Goal: Task Accomplishment & Management: Use online tool/utility

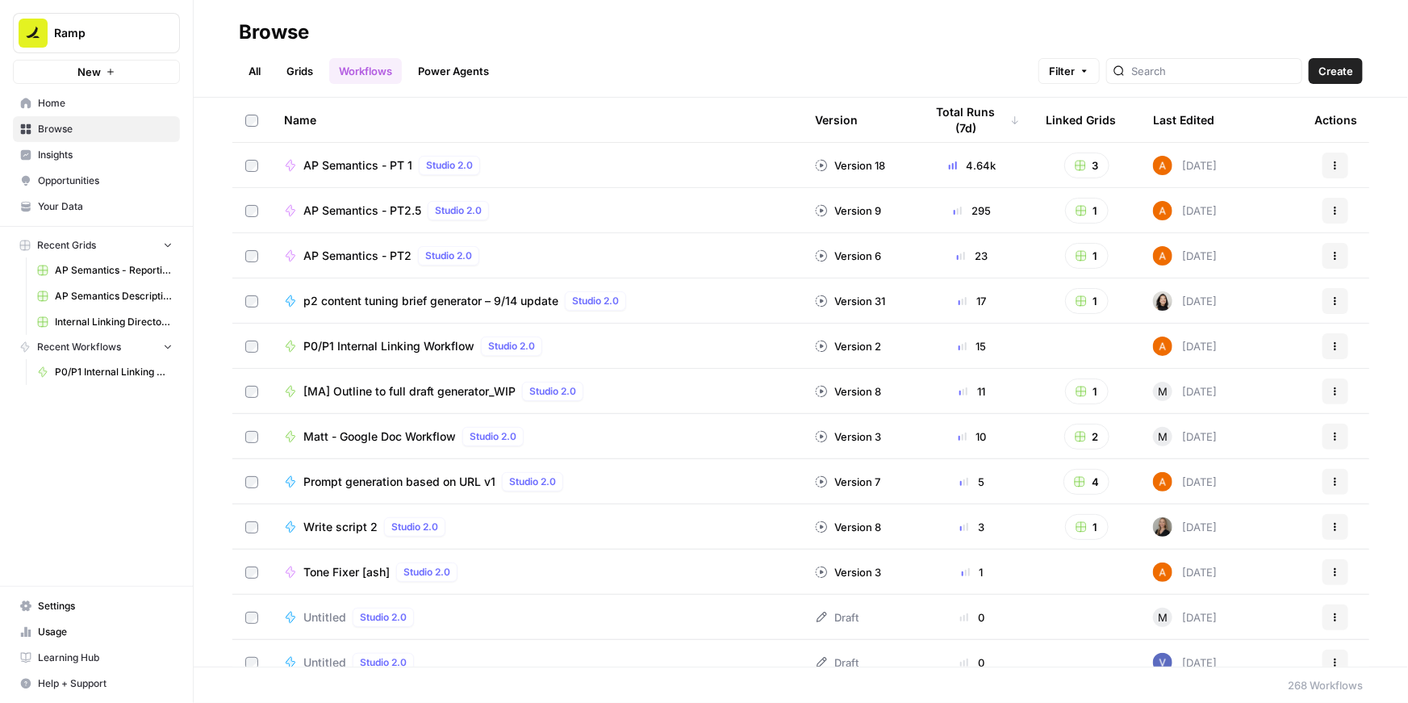
click at [338, 342] on span "P0/P1 Internal Linking Workflow" at bounding box center [388, 346] width 171 height 16
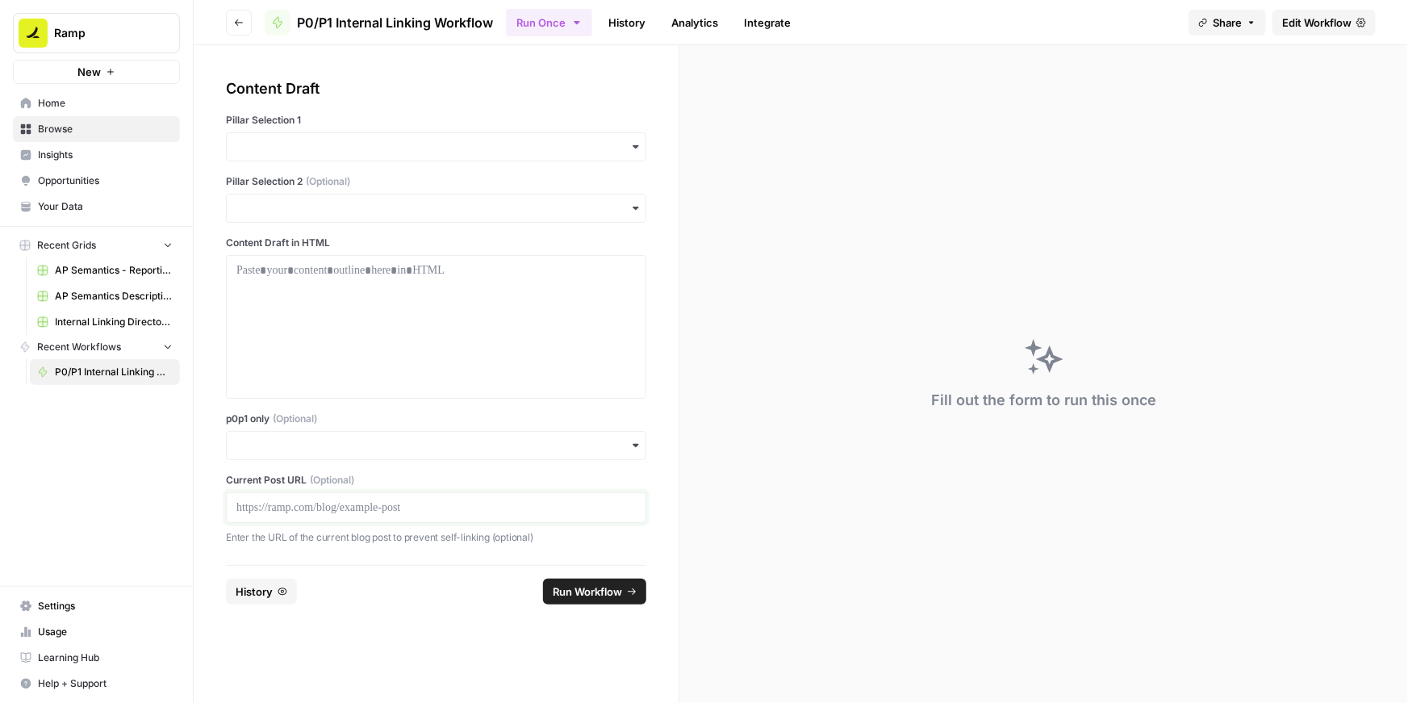
click at [306, 507] on p at bounding box center [435, 507] width 399 height 16
click at [311, 444] on input "p0p1 only (Optional)" at bounding box center [435, 445] width 399 height 16
click at [273, 483] on div "Yes" at bounding box center [436, 489] width 419 height 31
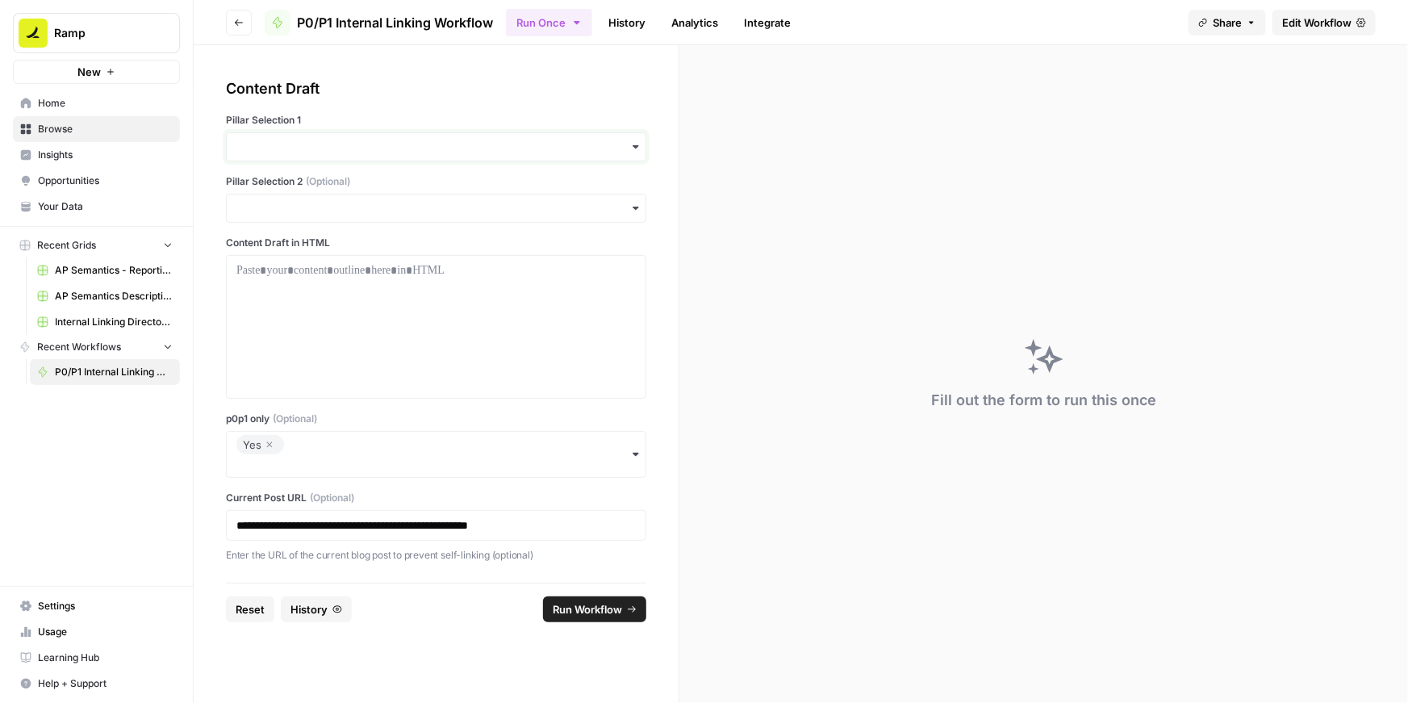
click at [313, 147] on input "Pillar Selection 1" at bounding box center [435, 147] width 399 height 16
click at [273, 219] on div "BCC" at bounding box center [436, 221] width 419 height 31
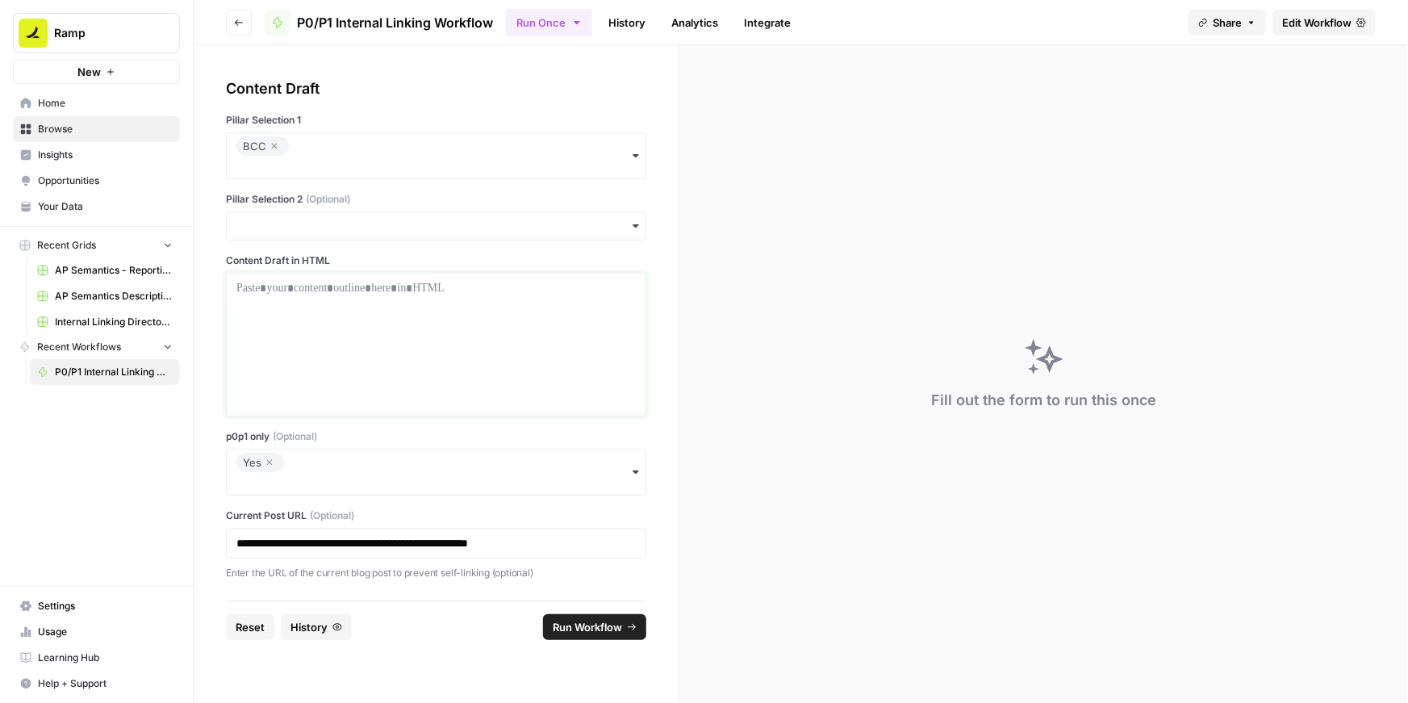
click at [268, 291] on p at bounding box center [435, 288] width 399 height 16
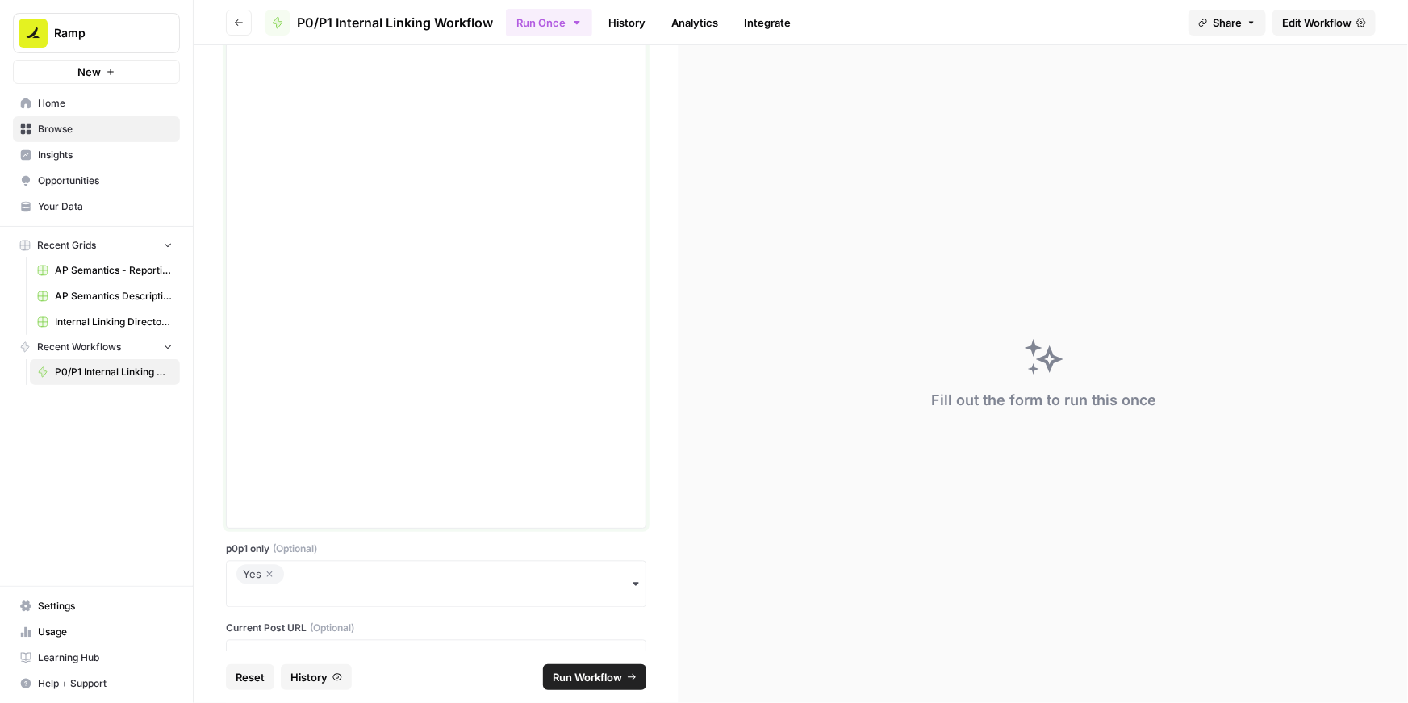
scroll to position [4687, 0]
click at [570, 671] on span "Run Workflow" at bounding box center [587, 677] width 69 height 16
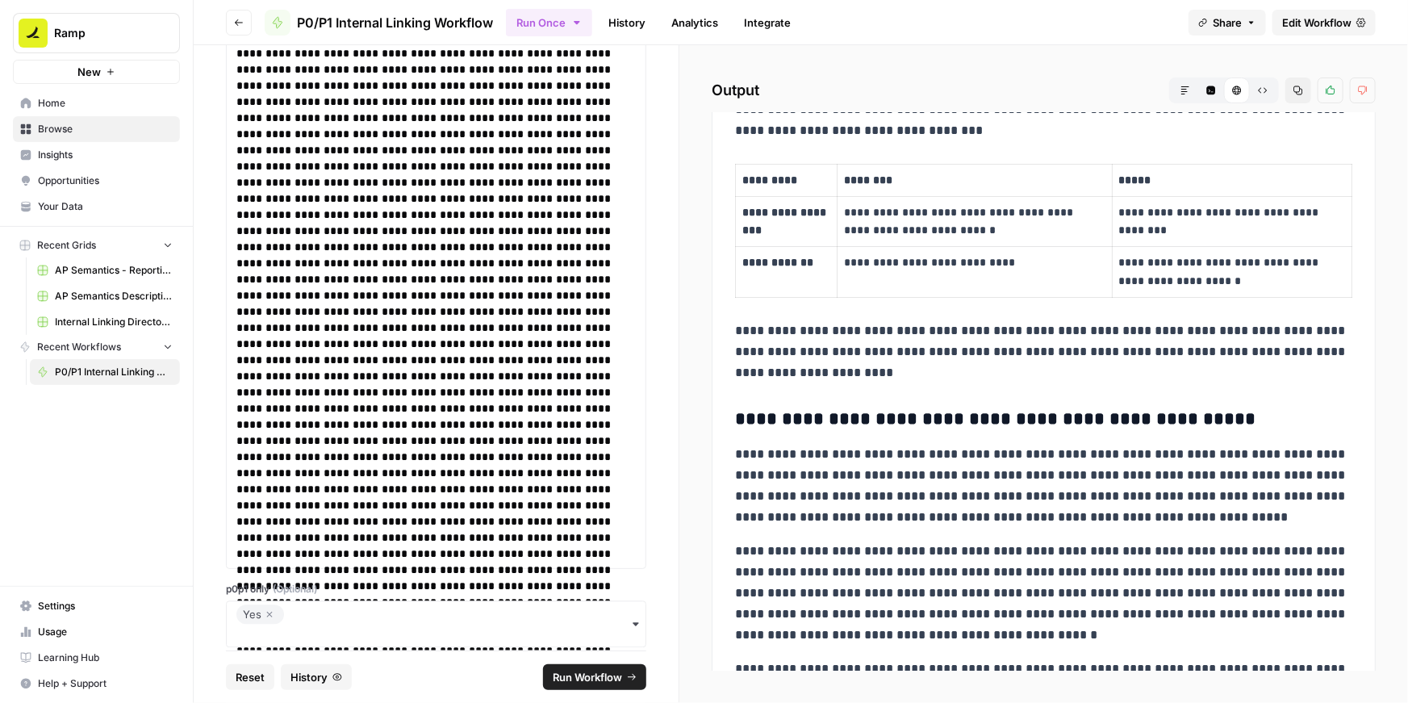
scroll to position [6157, 0]
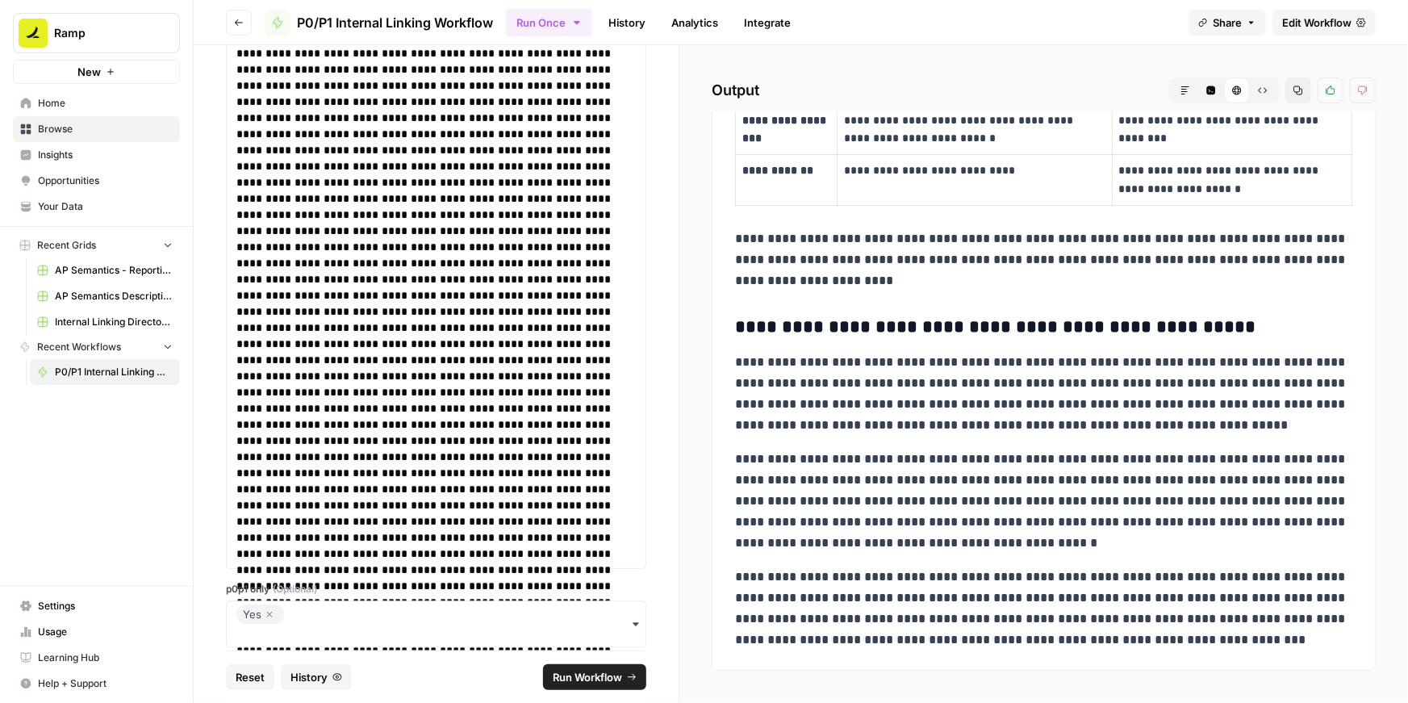
click at [265, 610] on icon "button" at bounding box center [270, 614] width 10 height 19
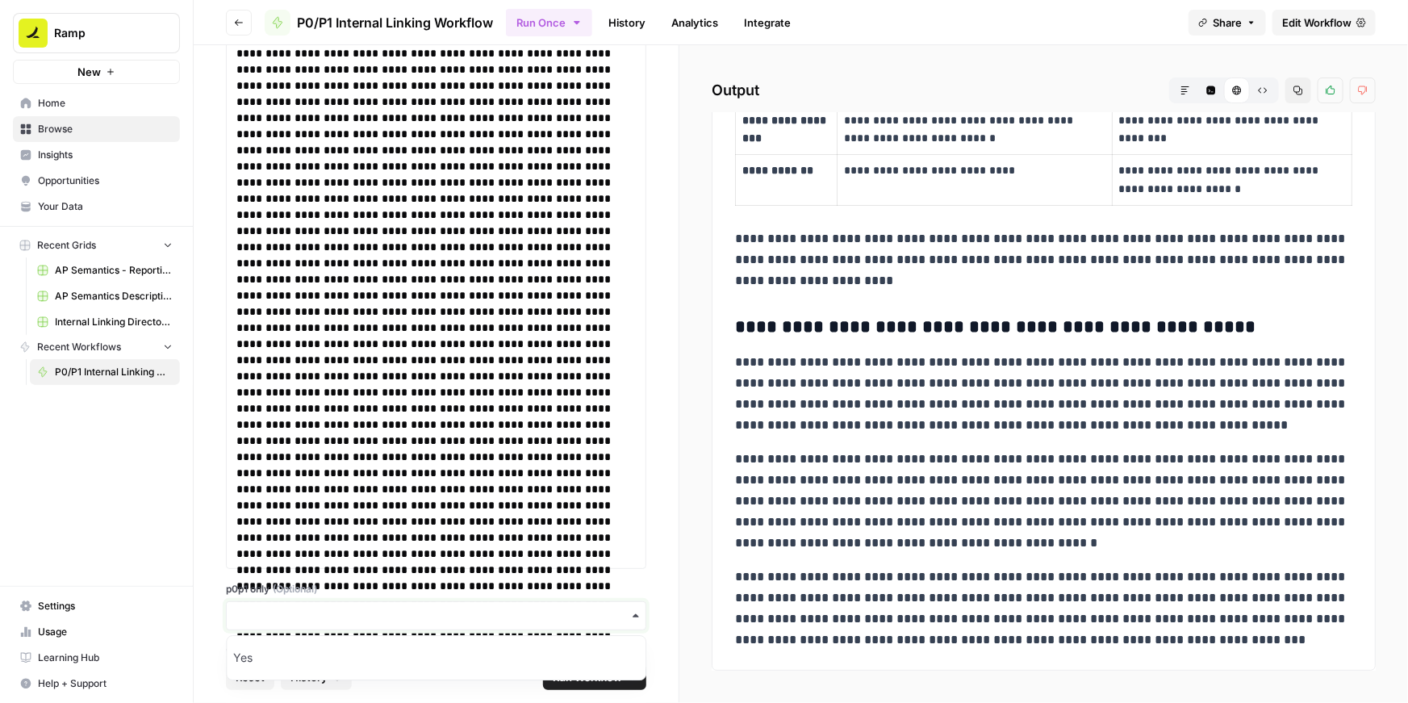
click at [265, 615] on input "p0p1 only (Optional)" at bounding box center [435, 615] width 399 height 16
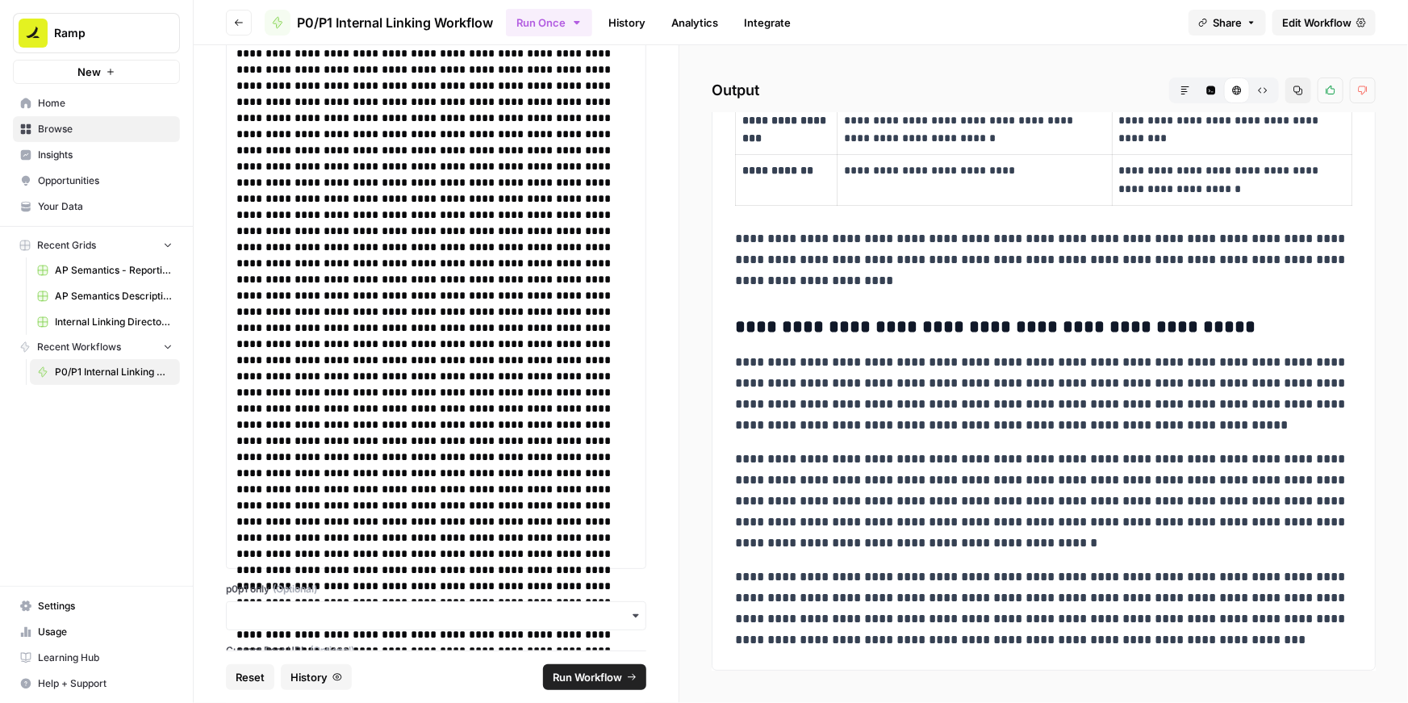
click at [590, 681] on span "Run Workflow" at bounding box center [587, 677] width 69 height 16
click at [1299, 88] on icon "button" at bounding box center [1298, 91] width 10 height 10
